Goal: Information Seeking & Learning: Check status

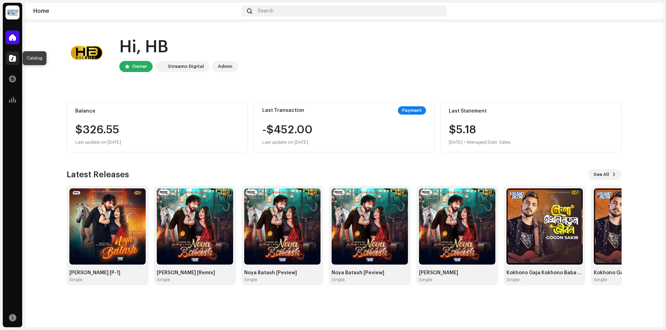
click at [12, 57] on span at bounding box center [12, 58] width 7 height 6
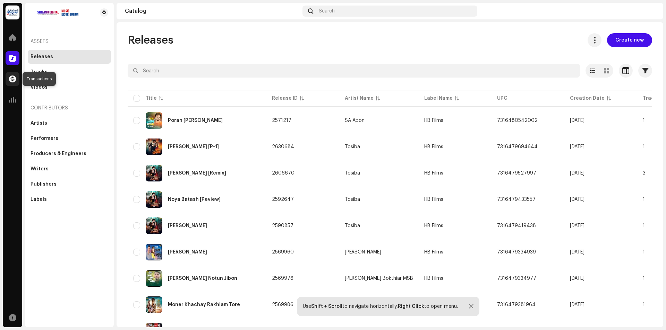
click at [14, 81] on span at bounding box center [12, 79] width 7 height 6
click at [12, 100] on span at bounding box center [12, 100] width 7 height 6
click at [8, 102] on div at bounding box center [13, 100] width 14 height 14
click at [15, 99] on span at bounding box center [12, 100] width 7 height 6
click at [10, 98] on span at bounding box center [12, 100] width 7 height 6
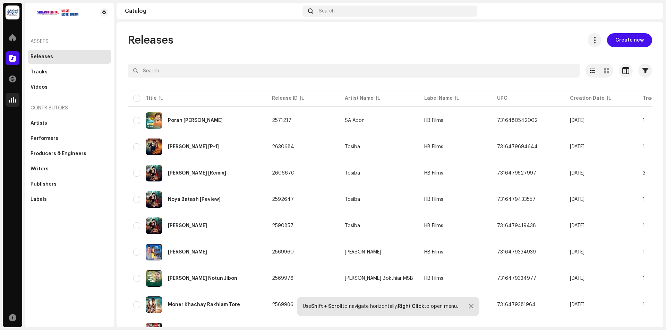
click at [12, 100] on span at bounding box center [12, 100] width 7 height 6
click at [12, 39] on span at bounding box center [12, 38] width 7 height 6
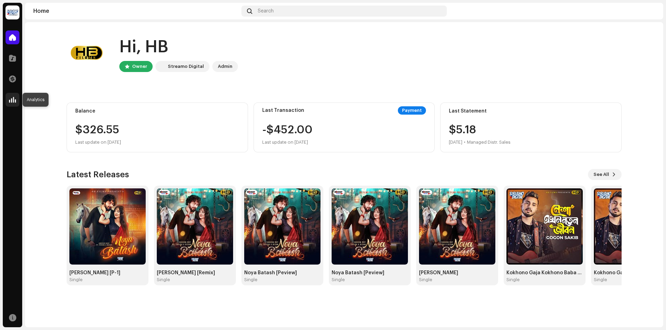
click at [11, 101] on span at bounding box center [12, 100] width 7 height 6
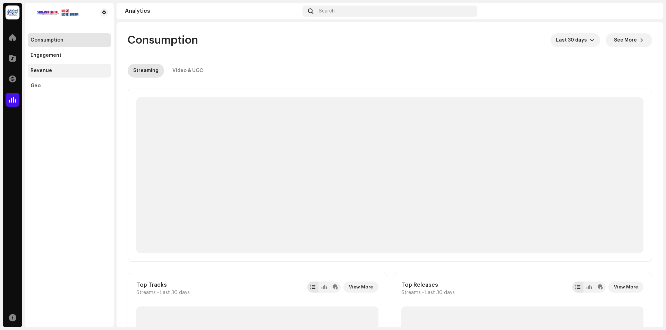
click at [51, 70] on div "Revenue" at bounding box center [70, 71] width 78 height 6
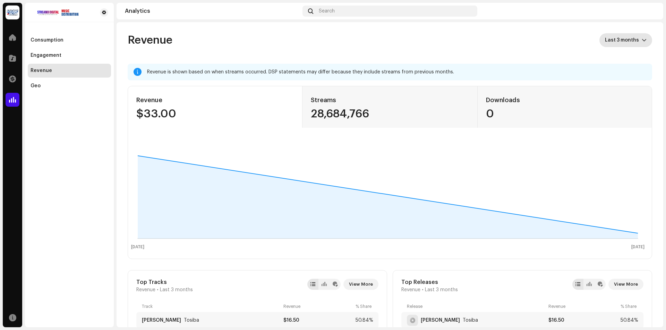
click at [635, 37] on span "Last 3 months" at bounding box center [623, 40] width 37 height 14
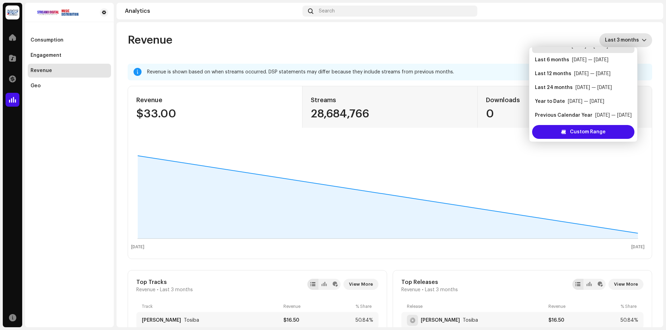
scroll to position [14, 0]
click at [557, 71] on div "Last 12 months" at bounding box center [553, 71] width 36 height 7
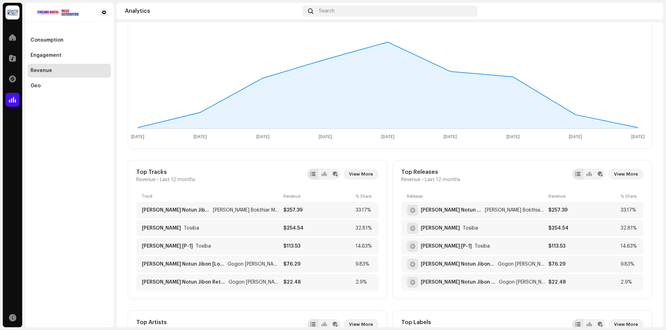
scroll to position [77, 0]
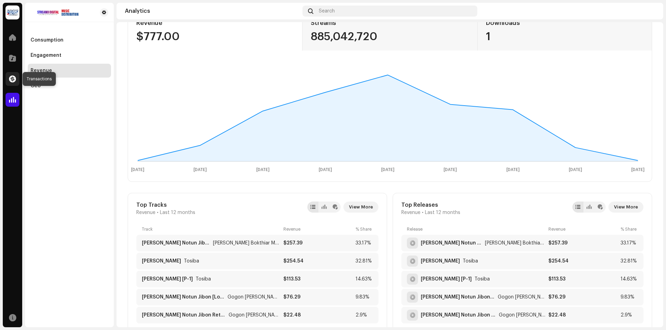
click at [10, 78] on span at bounding box center [12, 79] width 7 height 6
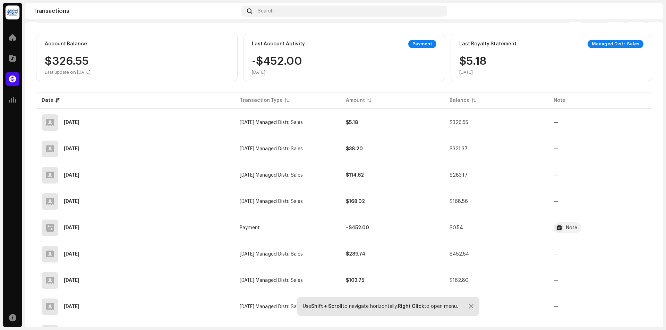
scroll to position [57, 0]
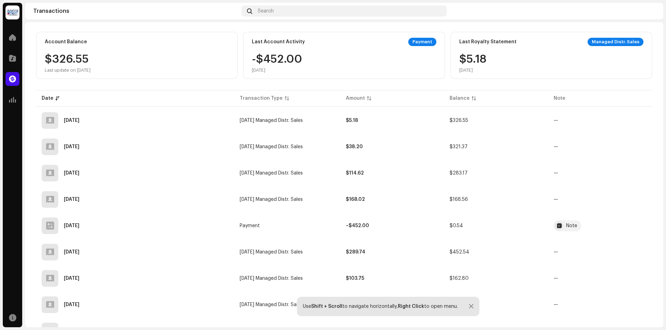
click at [658, 94] on div "Transactions All time Selected 0 Select all Options Filters Types Statements Pa…" at bounding box center [344, 169] width 638 height 386
